Goal: Browse casually: Explore the website without a specific task or goal

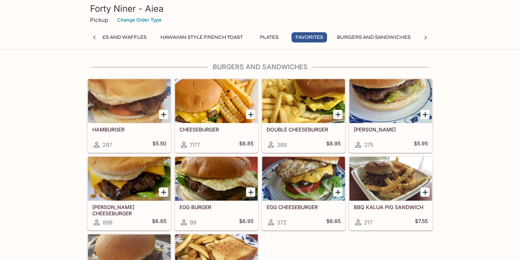
scroll to position [1639, 0]
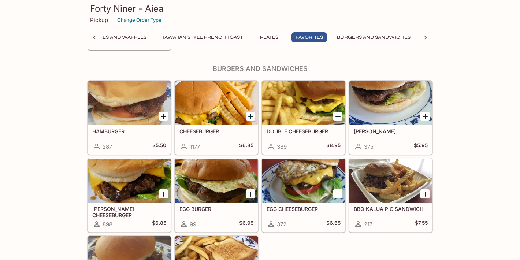
click at [367, 130] on h5 "[PERSON_NAME]" at bounding box center [391, 131] width 74 height 6
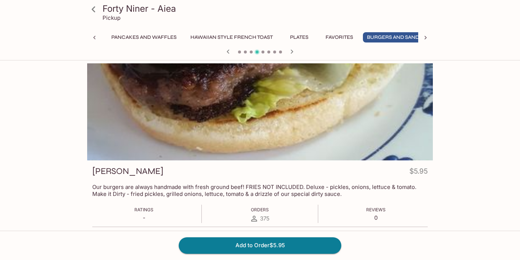
scroll to position [0, 256]
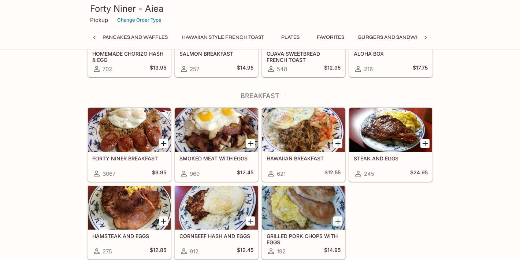
scroll to position [142, 0]
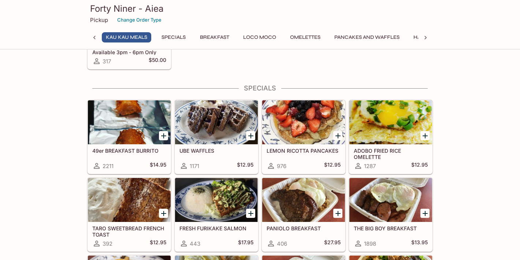
click at [295, 148] on h5 "LEMON RICOTTA PANCAKES" at bounding box center [304, 151] width 74 height 6
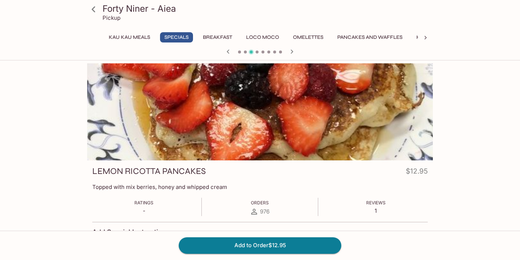
click at [427, 37] on icon at bounding box center [425, 37] width 7 height 7
click at [333, 38] on button "Burgers and Sandwiches" at bounding box center [361, 37] width 82 height 10
